Goal: Find specific page/section

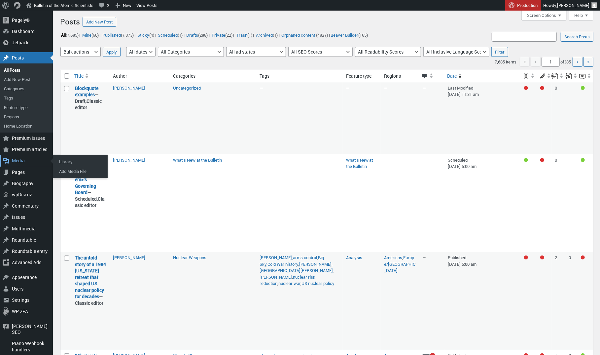
click at [16, 160] on div "Media" at bounding box center [26, 160] width 53 height 11
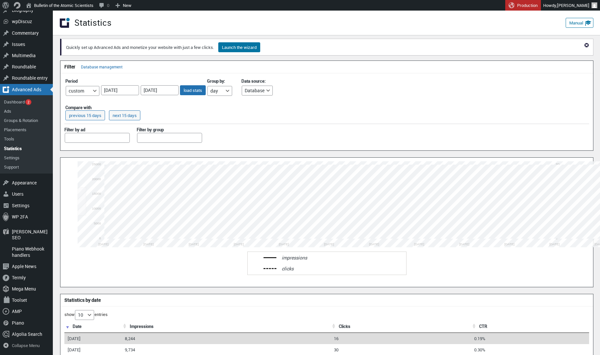
select select "custom"
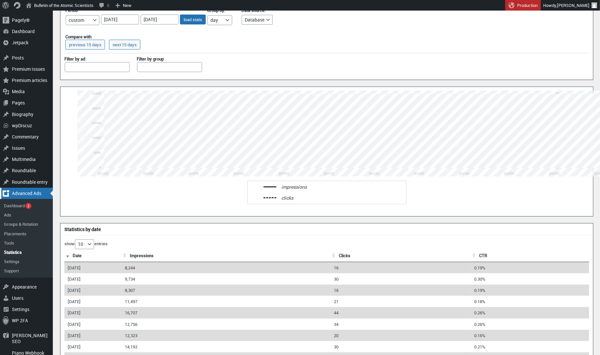
scroll to position [68, 0]
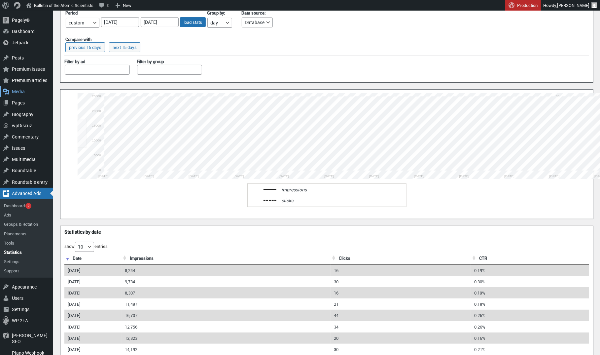
click at [18, 90] on div "Media" at bounding box center [26, 91] width 53 height 11
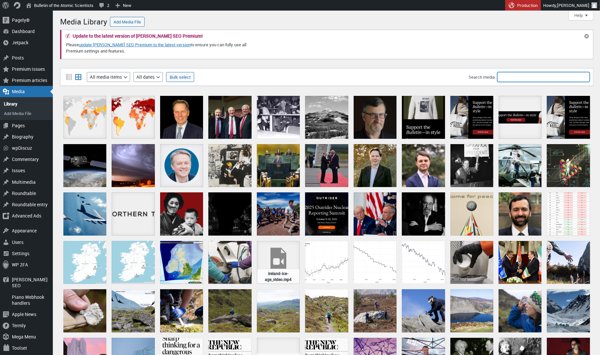
click at [538, 78] on input "Search media" at bounding box center [543, 77] width 92 height 10
type input "Amnesia Atomica"
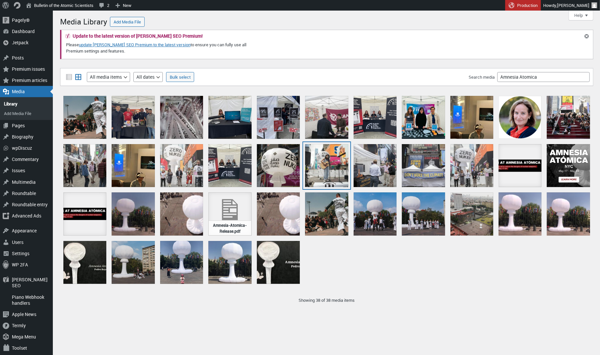
click at [322, 161] on div "TheTank performs AANYC" at bounding box center [326, 165] width 43 height 43
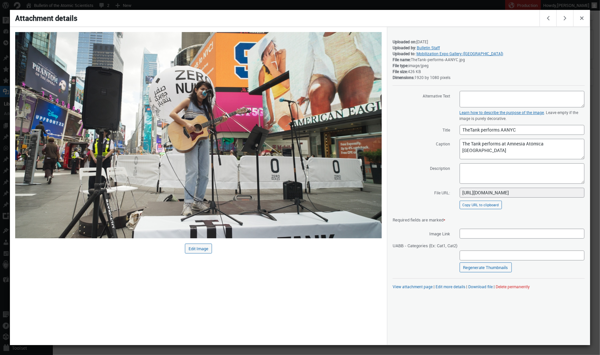
click at [281, 279] on div "Edit Image" at bounding box center [198, 186] width 377 height 318
click at [583, 18] on span "Close dialog" at bounding box center [581, 17] width 7 height 5
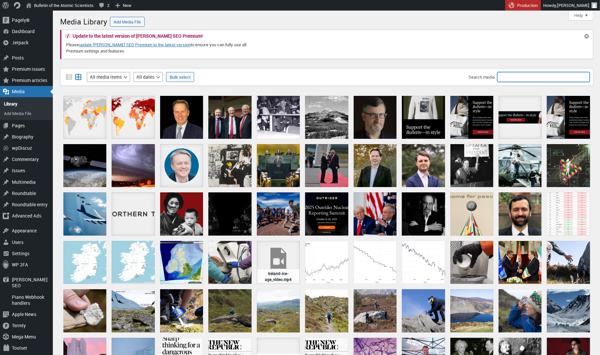
click at [512, 77] on input "Search media" at bounding box center [543, 77] width 92 height 10
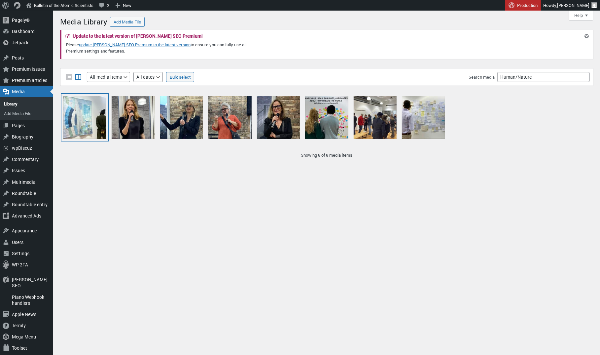
click at [88, 116] on div "HumanNature8" at bounding box center [84, 117] width 43 height 43
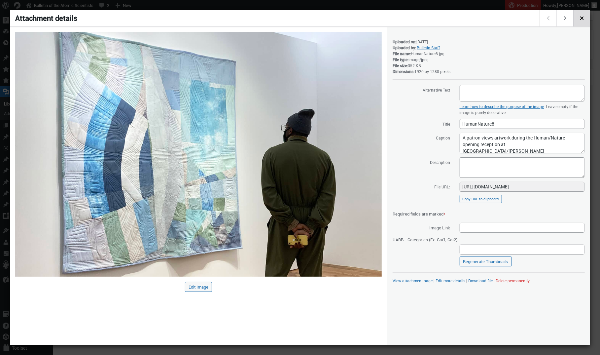
click at [573, 21] on button "Close dialog" at bounding box center [581, 18] width 17 height 17
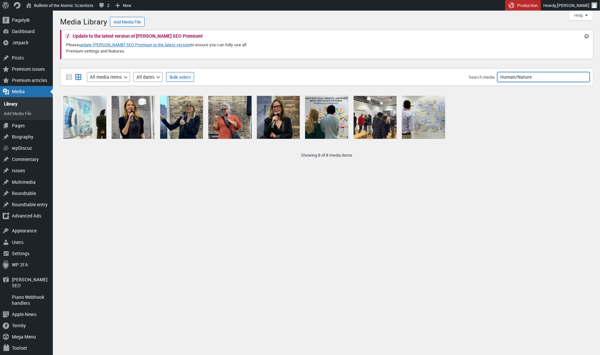
click at [518, 73] on input "Human/Nature" at bounding box center [543, 77] width 92 height 10
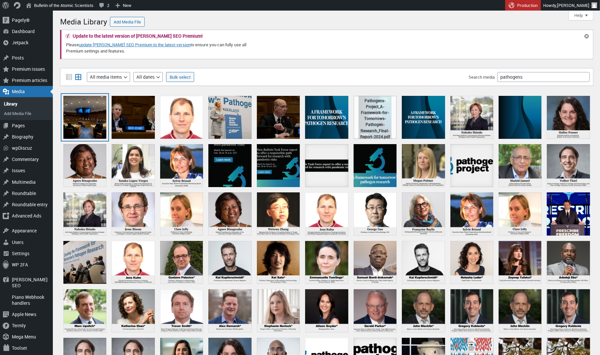
click at [89, 122] on div "2024 Giving Landing Page EOY Giving" at bounding box center [84, 117] width 43 height 43
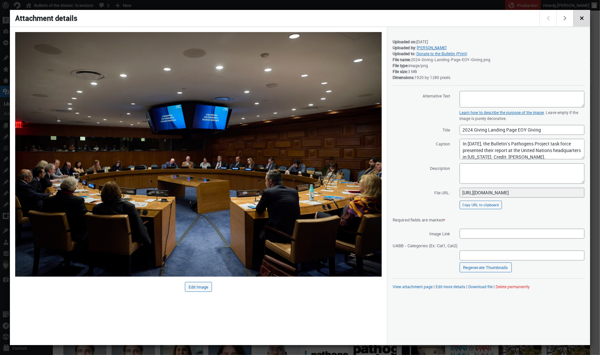
click at [580, 15] on span "Close dialog" at bounding box center [581, 17] width 7 height 5
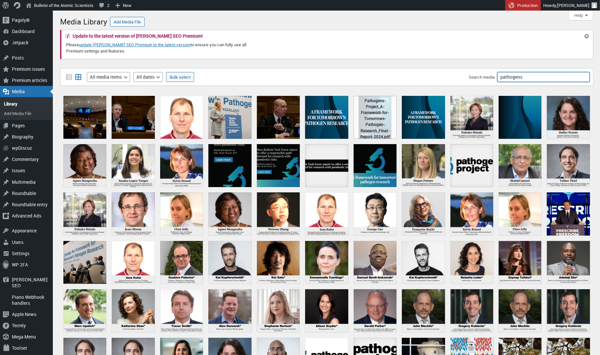
click at [524, 77] on input "pathogens" at bounding box center [543, 77] width 92 height 10
click at [509, 78] on input "pathogens" at bounding box center [543, 77] width 92 height 10
type input "Amnesia"
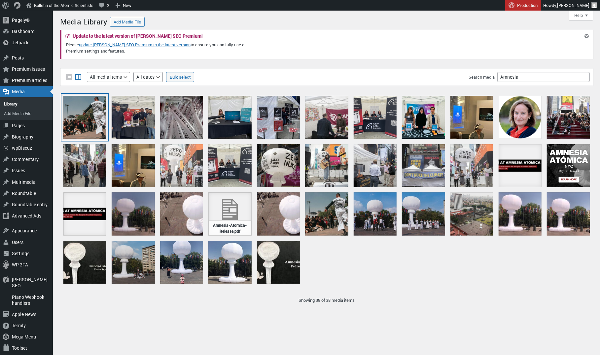
click at [90, 119] on div "Untitled design-32" at bounding box center [84, 117] width 43 height 43
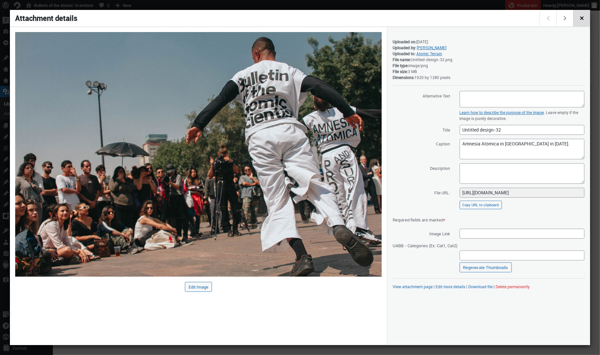
click at [583, 20] on span "Close dialog" at bounding box center [581, 17] width 7 height 5
